Goal: Information Seeking & Learning: Compare options

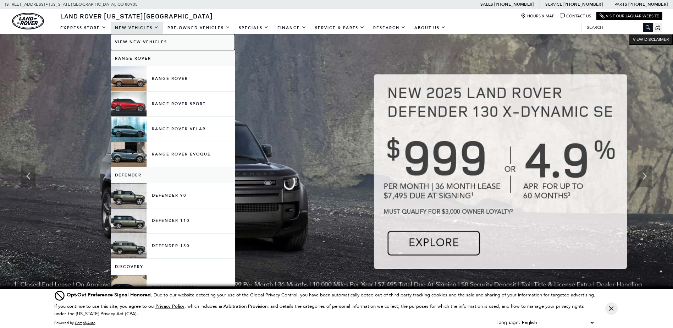
click at [143, 46] on link "View New Vehicles" at bounding box center [173, 42] width 124 height 16
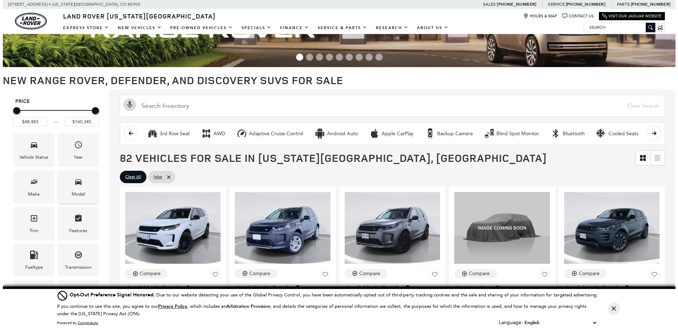
scroll to position [71, 0]
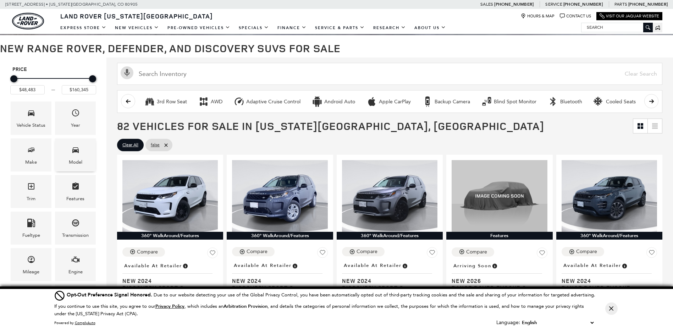
click at [64, 160] on div "Model" at bounding box center [75, 154] width 41 height 33
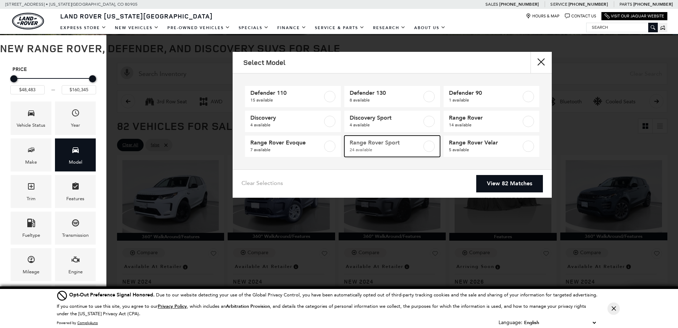
click at [375, 145] on span "Range Rover Sport" at bounding box center [386, 142] width 72 height 7
type input "$88,075"
type input "$126,490"
checkbox input "true"
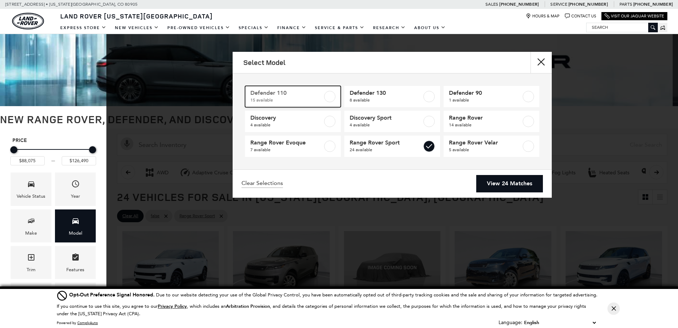
click at [315, 94] on span "Defender 110" at bounding box center [286, 92] width 72 height 7
type input "$81,285"
checkbox input "true"
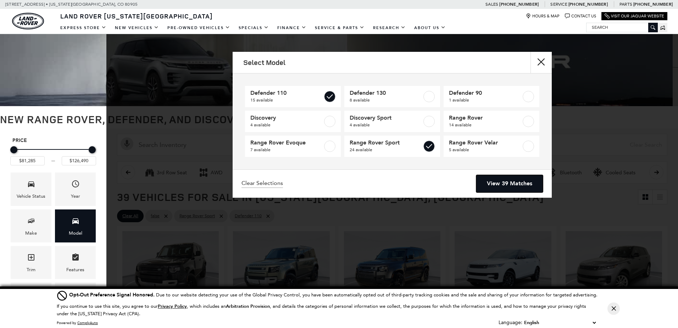
click at [517, 182] on link "View 39 Matches" at bounding box center [509, 183] width 67 height 17
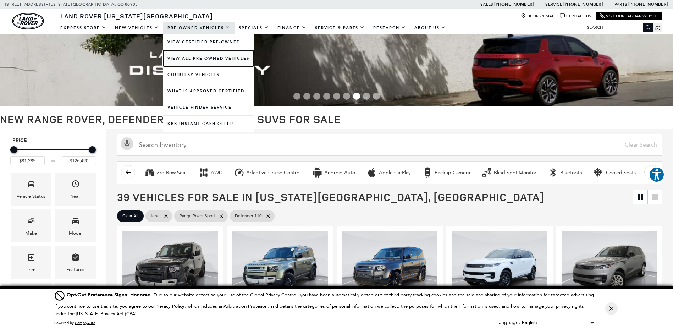
click at [196, 57] on link "View All Pre-Owned Vehicles" at bounding box center [208, 58] width 90 height 16
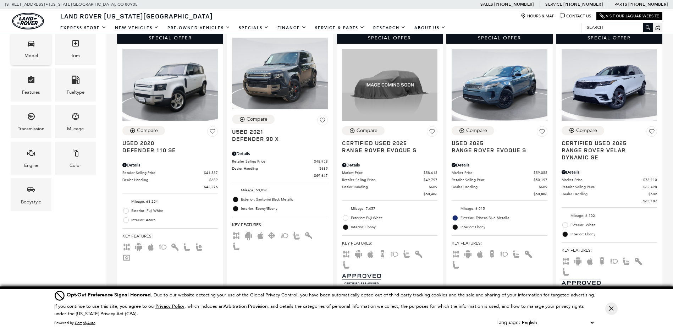
click at [32, 59] on div "Model" at bounding box center [30, 56] width 13 height 8
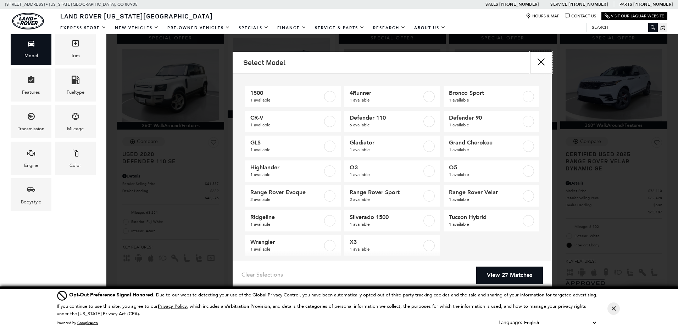
click at [540, 63] on button "close" at bounding box center [540, 62] width 21 height 21
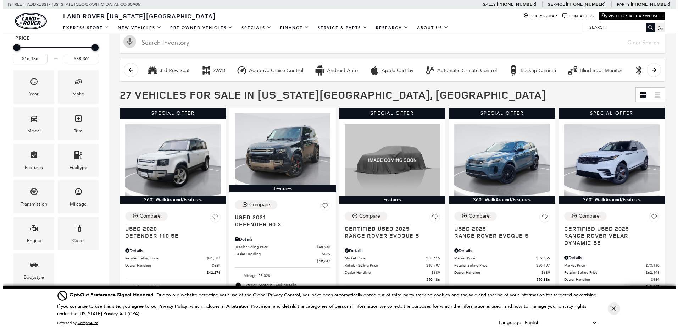
scroll to position [35, 0]
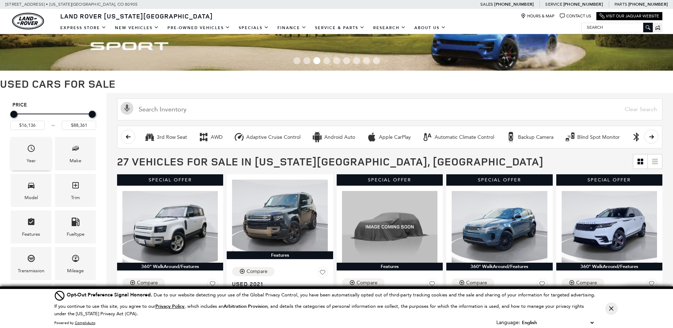
click at [32, 156] on span "Year" at bounding box center [31, 149] width 9 height 15
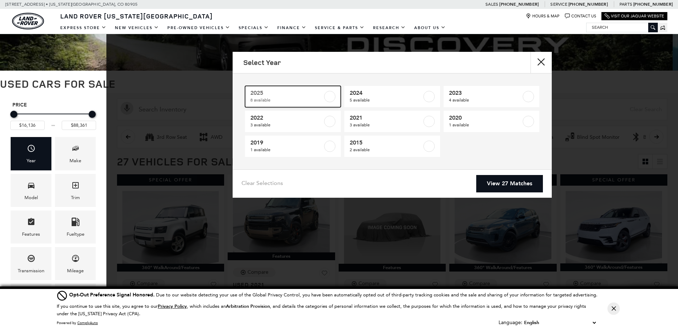
click at [327, 97] on label at bounding box center [329, 96] width 11 height 11
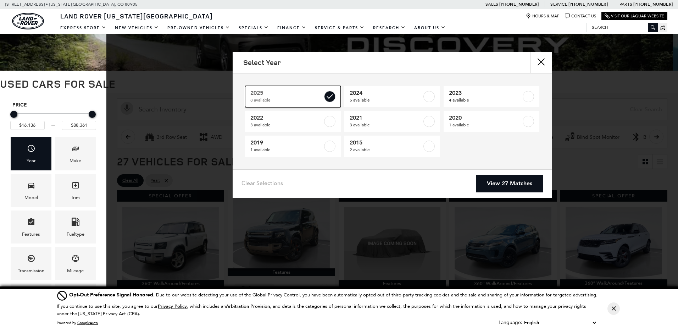
type input "$50,486"
checkbox input "true"
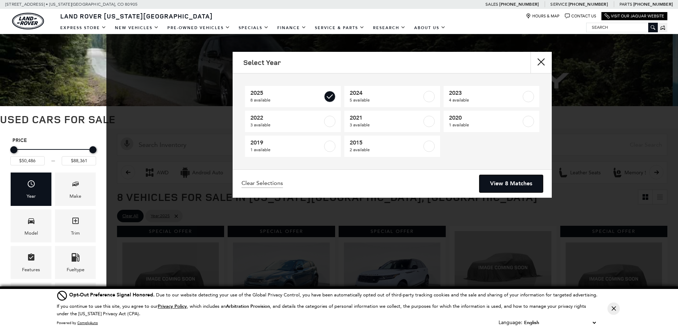
click at [509, 186] on link "View 8 Matches" at bounding box center [510, 183] width 63 height 17
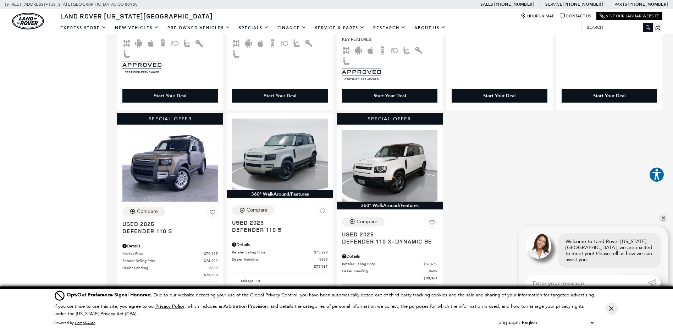
scroll to position [425, 0]
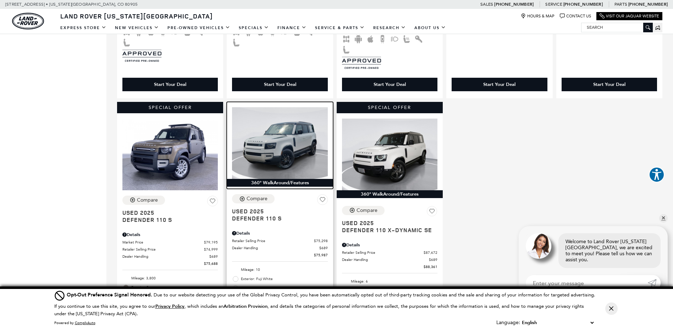
click at [273, 149] on img at bounding box center [279, 143] width 95 height 72
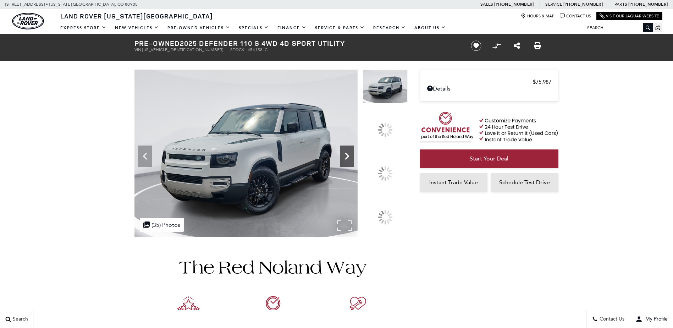
click at [354, 163] on icon at bounding box center [347, 156] width 14 height 14
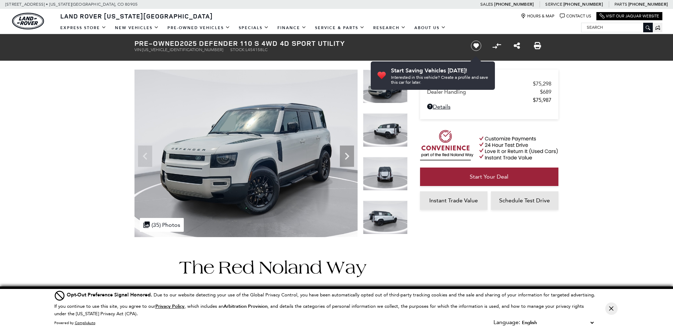
click at [389, 181] on img at bounding box center [385, 174] width 45 height 34
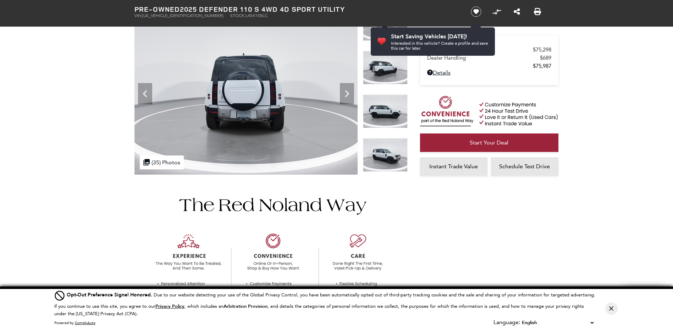
scroll to position [35, 0]
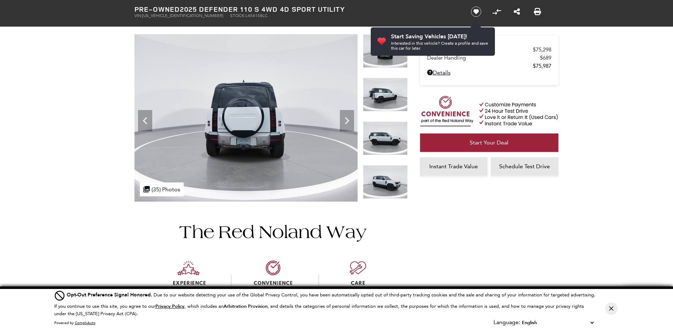
click at [389, 176] on img at bounding box center [385, 182] width 45 height 34
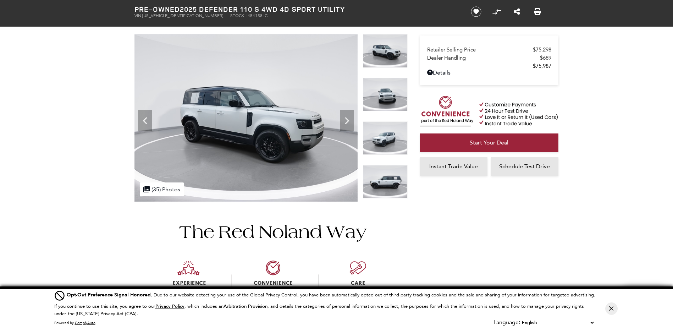
click at [389, 176] on img at bounding box center [385, 182] width 45 height 34
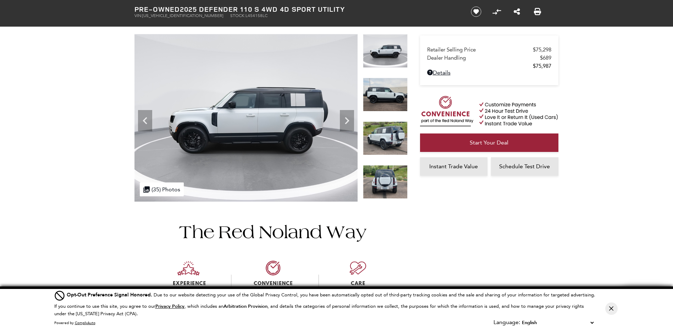
click at [389, 176] on img at bounding box center [385, 182] width 45 height 34
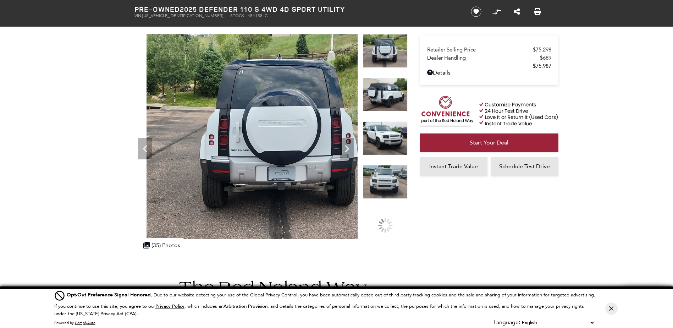
click at [389, 176] on img at bounding box center [385, 182] width 45 height 34
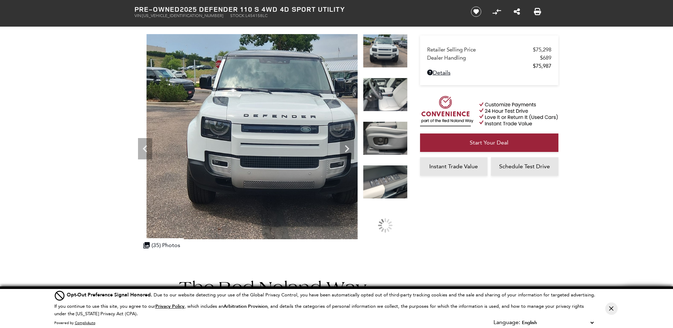
click at [389, 176] on img at bounding box center [385, 182] width 45 height 34
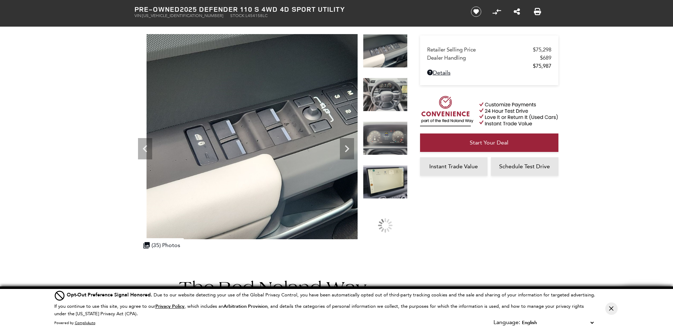
click at [386, 107] on img at bounding box center [385, 95] width 45 height 34
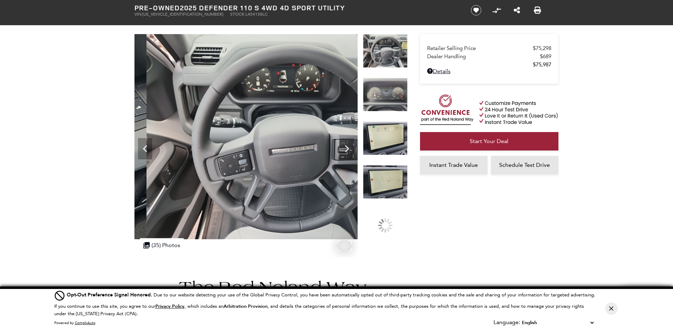
scroll to position [0, 0]
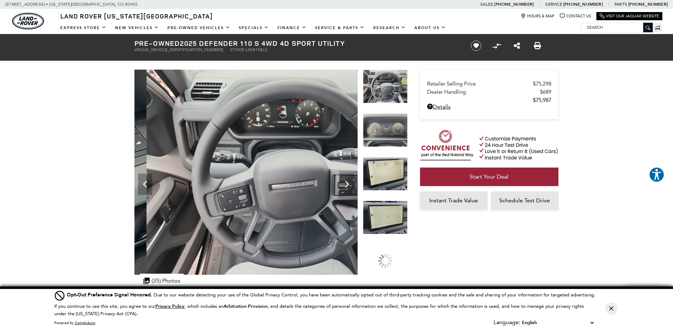
click at [391, 184] on img at bounding box center [385, 174] width 45 height 34
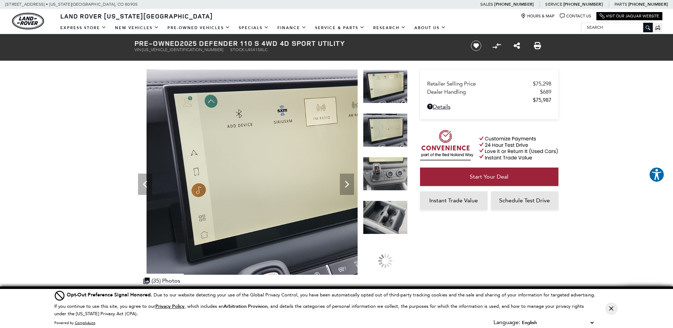
click at [387, 209] on img at bounding box center [385, 217] width 45 height 34
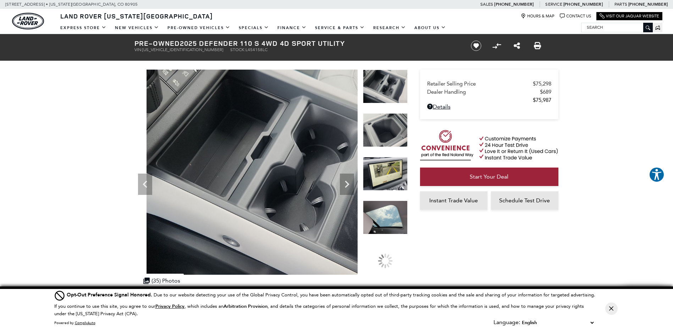
click at [383, 223] on img at bounding box center [385, 217] width 45 height 34
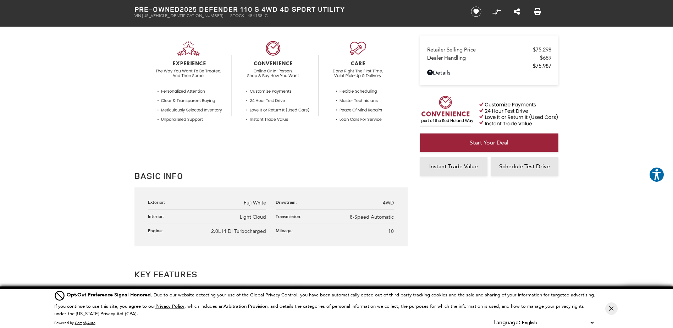
scroll to position [319, 0]
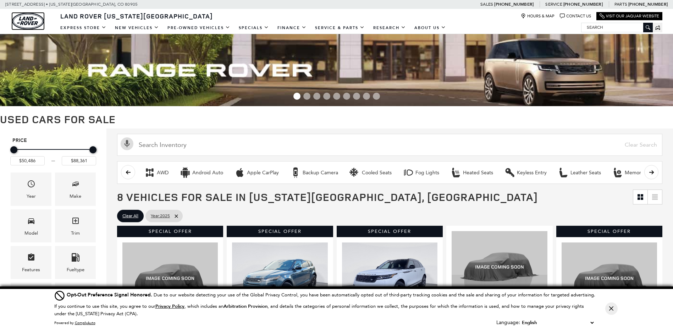
click at [41, 19] on img "land-rover" at bounding box center [28, 21] width 32 height 17
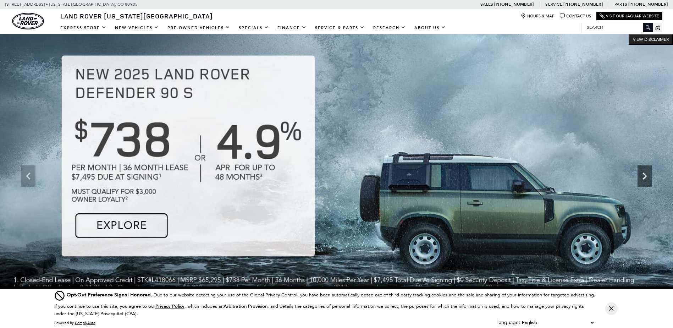
click at [645, 177] on icon "Next" at bounding box center [644, 175] width 4 height 7
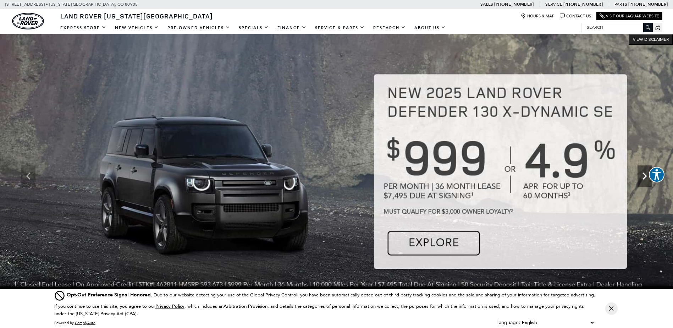
click at [645, 177] on icon "Next" at bounding box center [644, 175] width 4 height 7
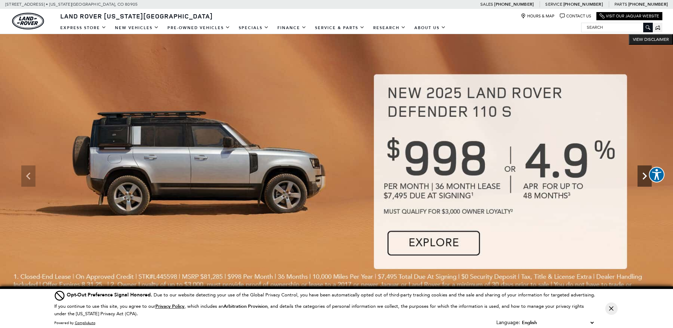
click at [645, 177] on icon "Next" at bounding box center [644, 175] width 4 height 7
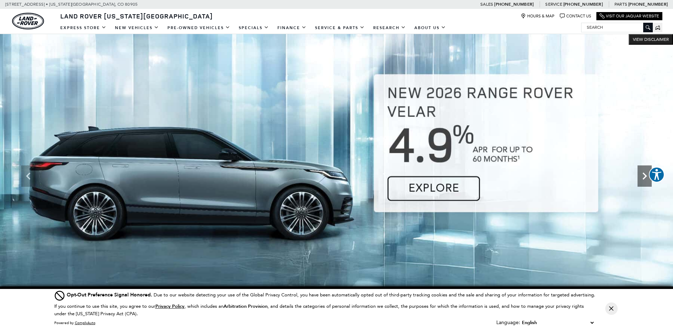
click at [645, 177] on icon "Next" at bounding box center [644, 175] width 4 height 7
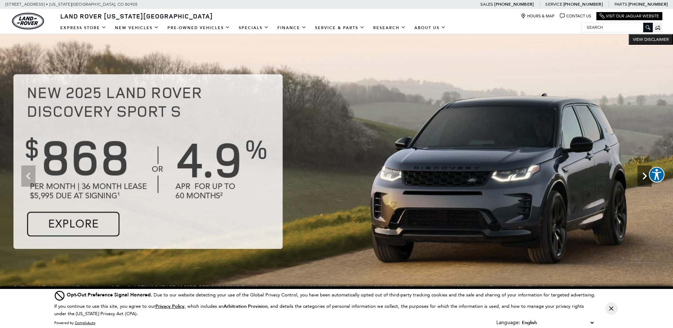
click at [645, 177] on icon "Next" at bounding box center [644, 175] width 4 height 7
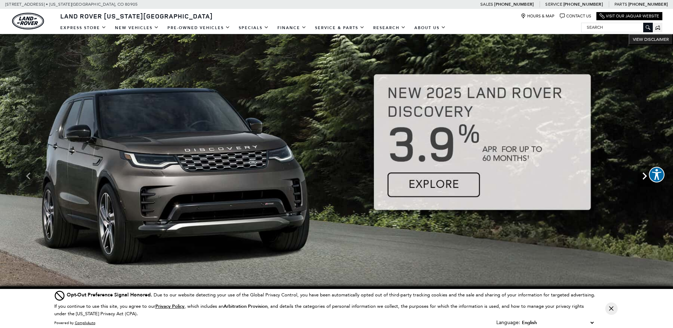
click at [645, 177] on icon "Next" at bounding box center [644, 175] width 4 height 7
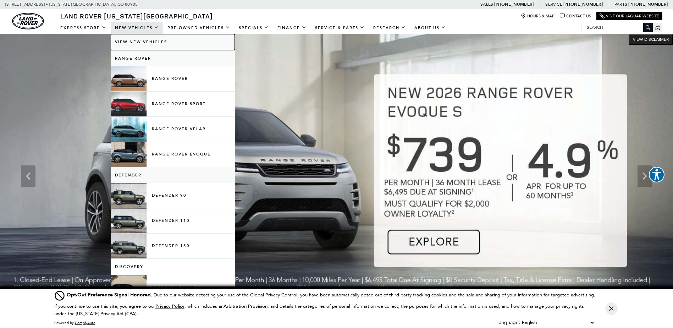
click at [132, 43] on link "View New Vehicles" at bounding box center [173, 42] width 124 height 16
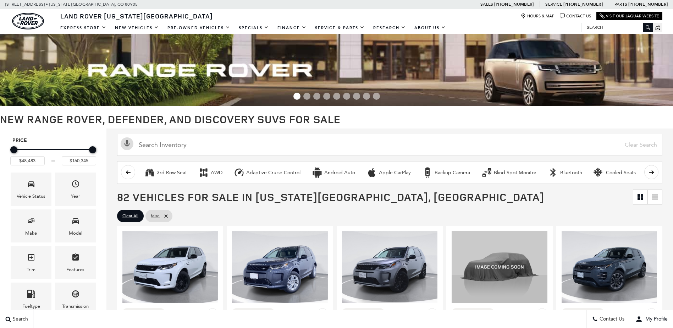
scroll to position [142, 0]
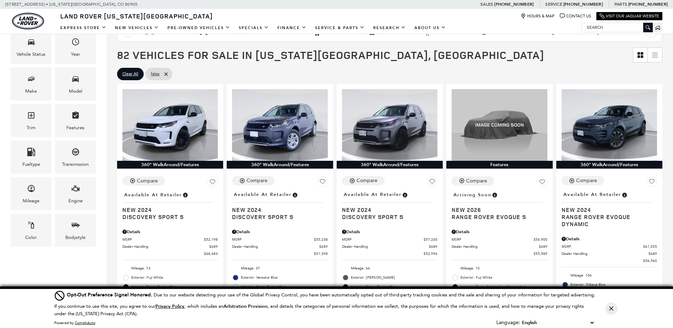
click at [608, 307] on button "Close Button" at bounding box center [611, 308] width 12 height 12
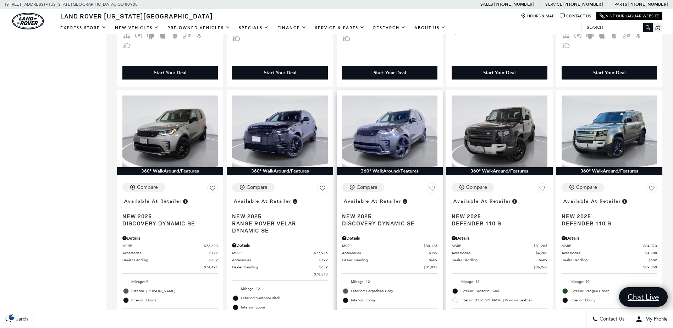
scroll to position [1028, 0]
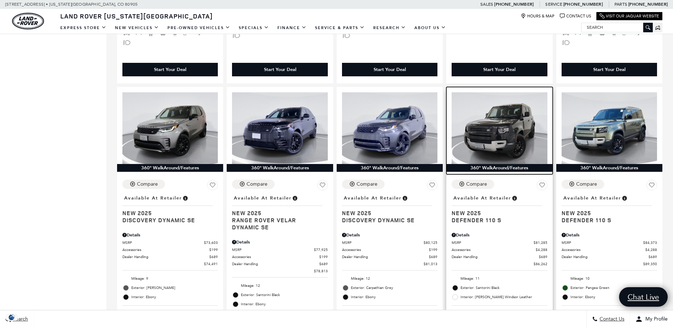
click at [508, 109] on img at bounding box center [498, 128] width 95 height 72
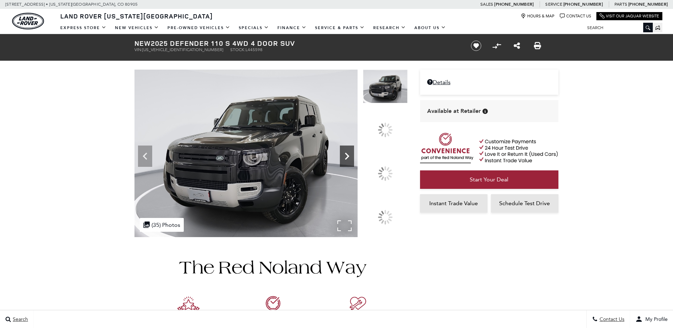
click at [354, 163] on icon at bounding box center [347, 156] width 14 height 14
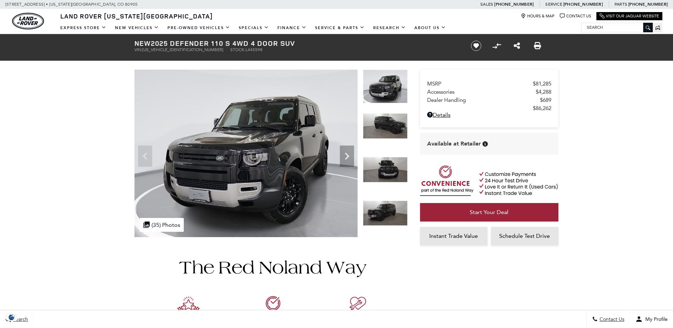
click at [381, 211] on img at bounding box center [385, 213] width 45 height 26
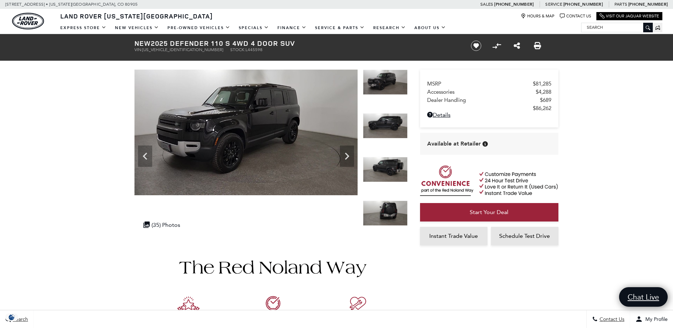
click at [381, 211] on img at bounding box center [385, 213] width 45 height 26
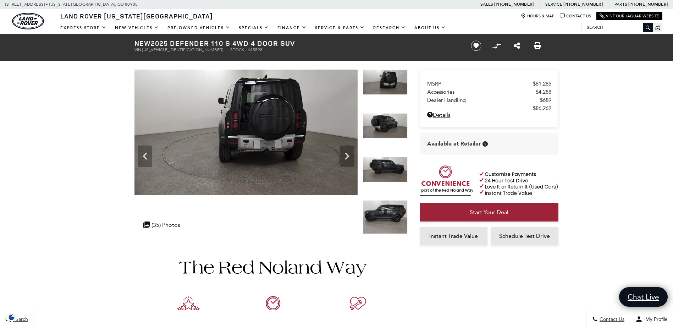
click at [381, 211] on img at bounding box center [385, 217] width 45 height 34
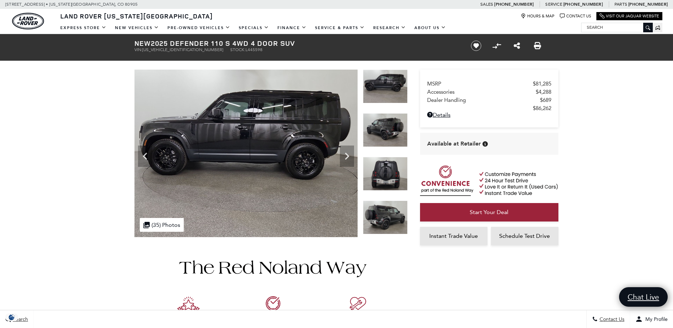
click at [381, 211] on img at bounding box center [385, 217] width 45 height 34
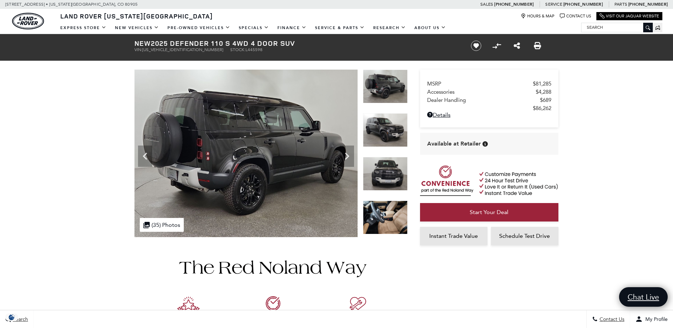
click at [381, 211] on img at bounding box center [385, 217] width 45 height 34
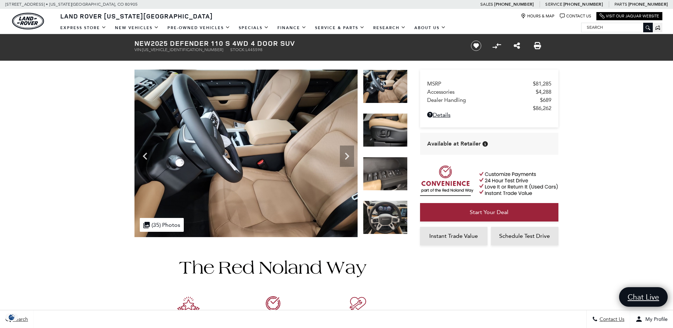
click at [381, 211] on img at bounding box center [385, 217] width 45 height 34
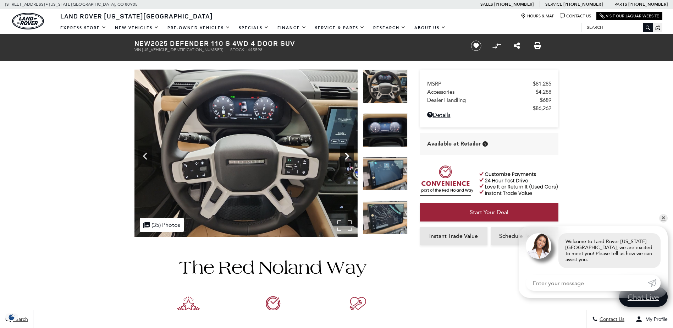
click at [346, 156] on icon "Next" at bounding box center [347, 156] width 14 height 14
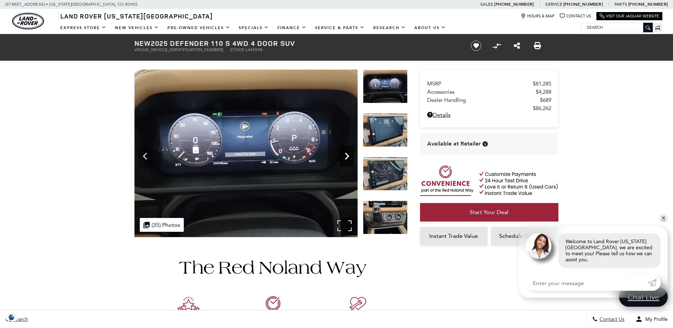
click at [346, 156] on icon "Next" at bounding box center [347, 156] width 14 height 14
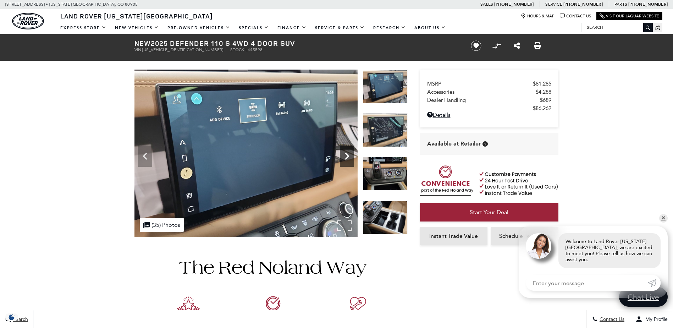
click at [346, 156] on icon "Next" at bounding box center [347, 156] width 14 height 14
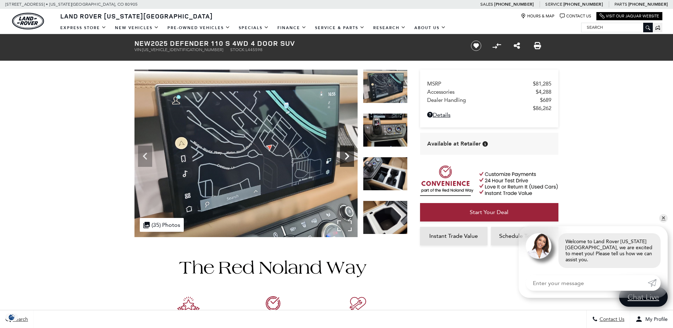
click at [346, 156] on icon "Next" at bounding box center [347, 156] width 14 height 14
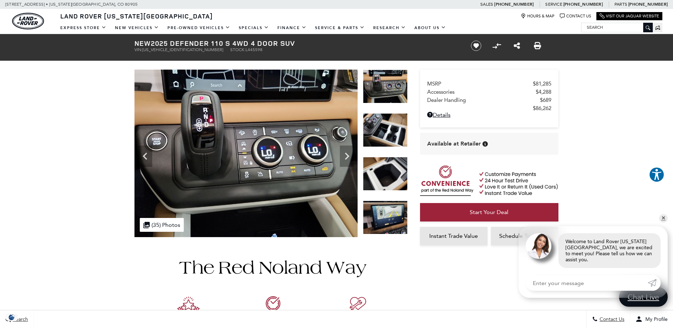
click at [377, 170] on img at bounding box center [385, 174] width 45 height 34
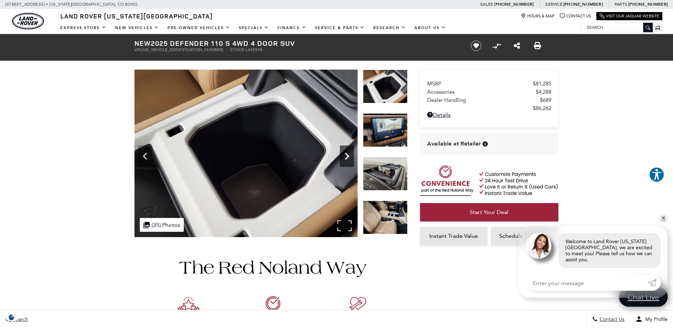
click at [343, 155] on icon "Next" at bounding box center [347, 156] width 14 height 14
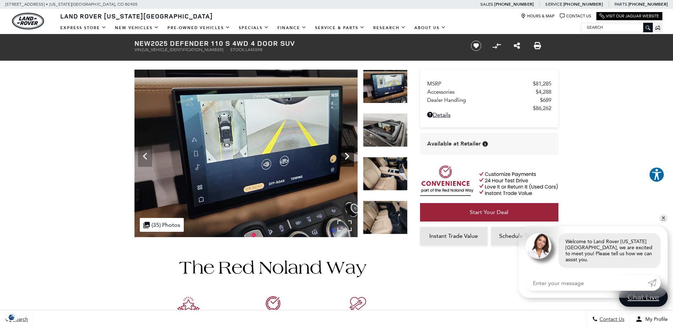
click at [343, 155] on icon "Next" at bounding box center [347, 156] width 14 height 14
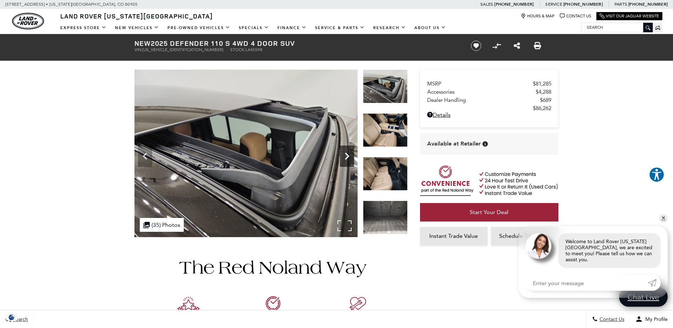
click at [343, 155] on icon "Next" at bounding box center [347, 156] width 14 height 14
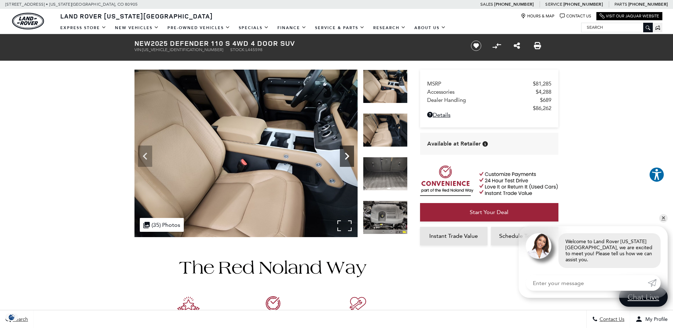
click at [343, 155] on icon "Next" at bounding box center [347, 156] width 14 height 14
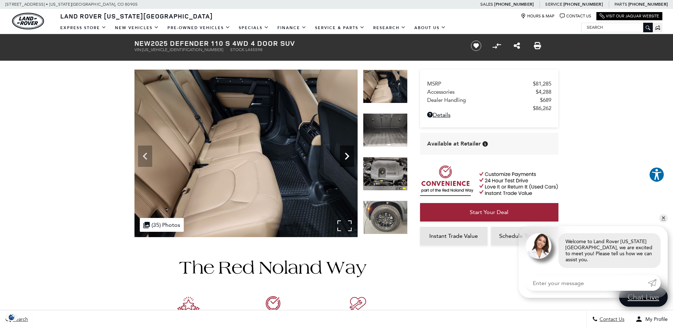
click at [343, 155] on icon "Next" at bounding box center [347, 156] width 14 height 14
